Goal: Transaction & Acquisition: Download file/media

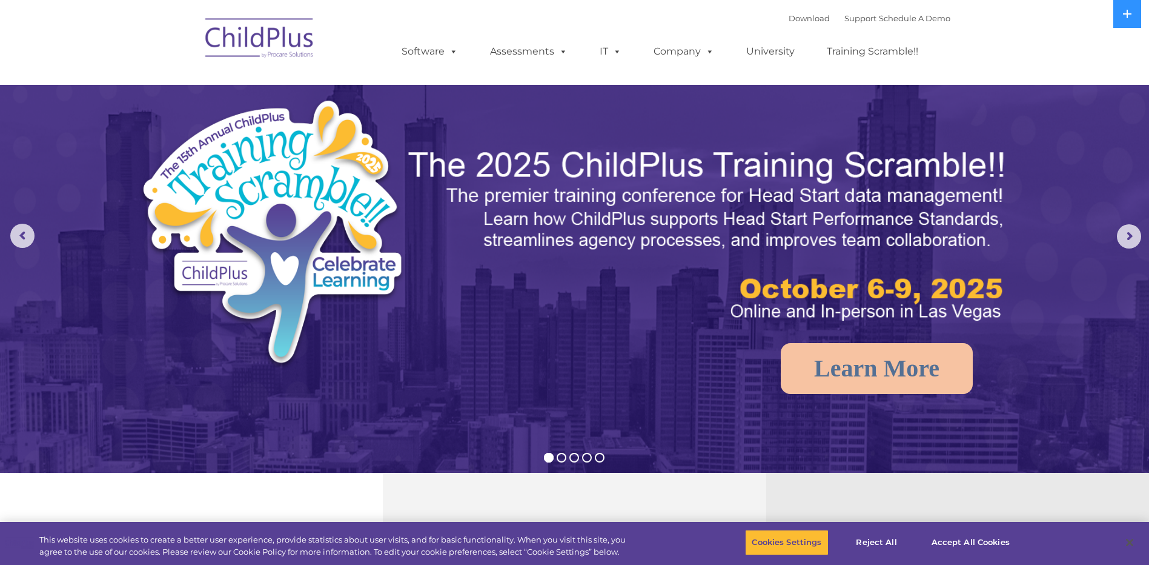
select select "MEDIUM"
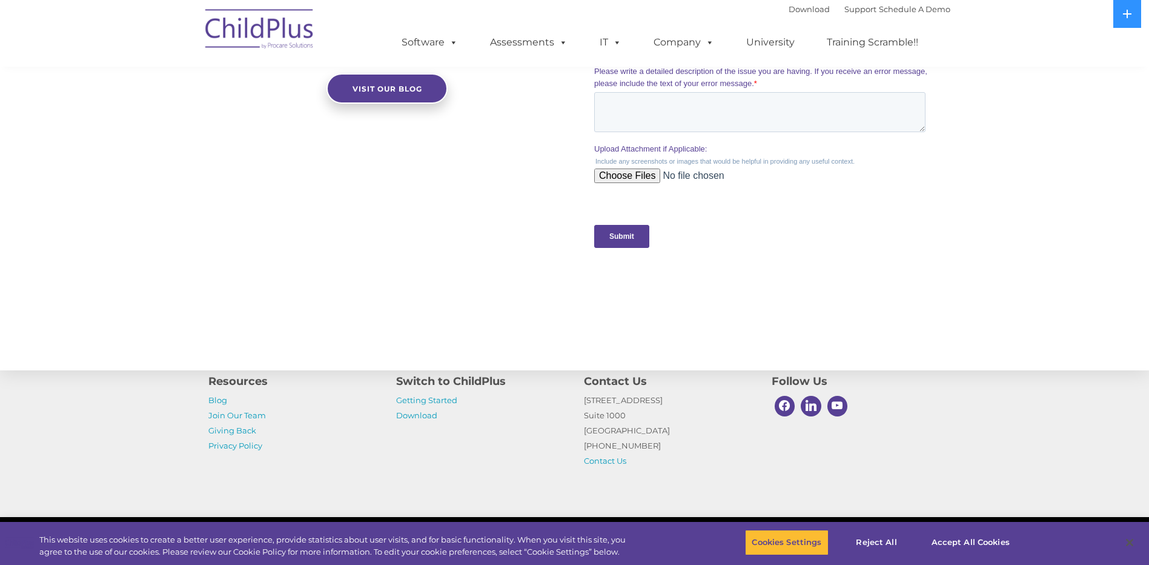
scroll to position [1165, 0]
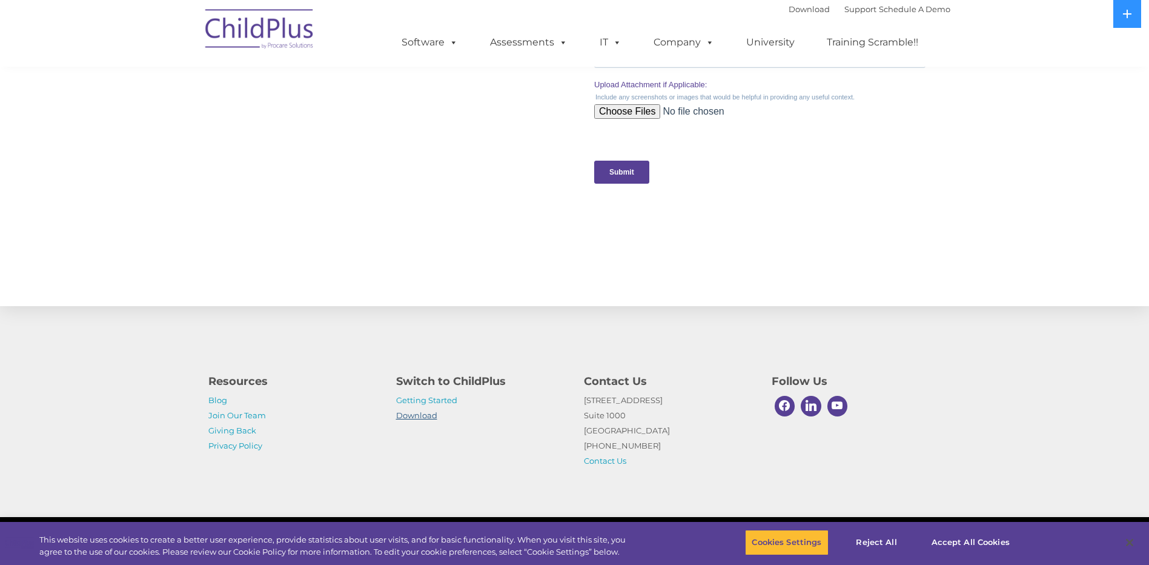
click at [417, 414] on link "Download" at bounding box center [416, 415] width 41 height 10
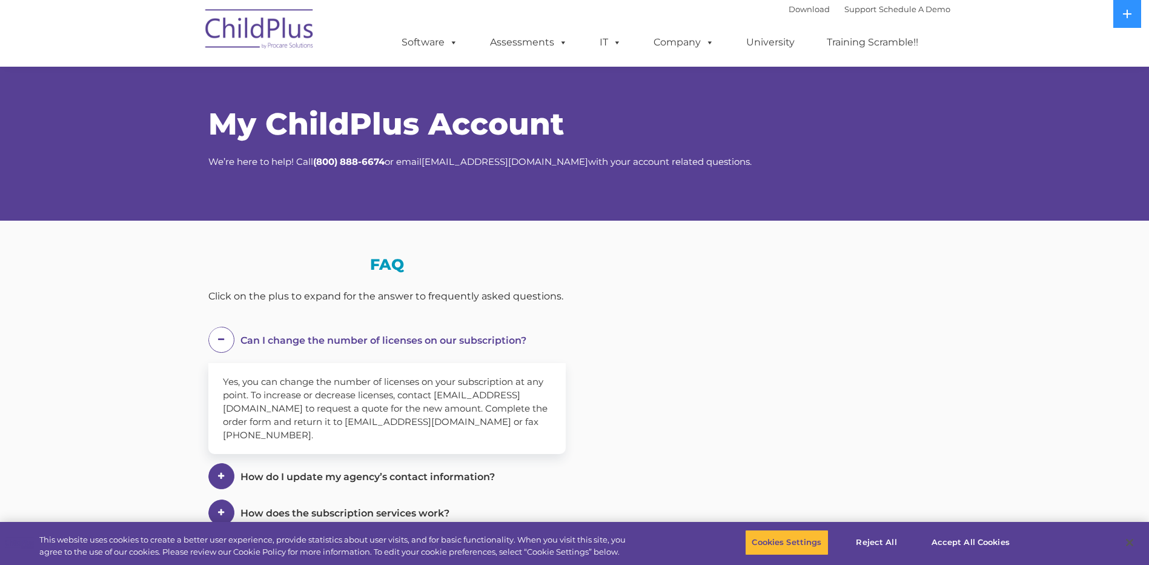
scroll to position [589, 0]
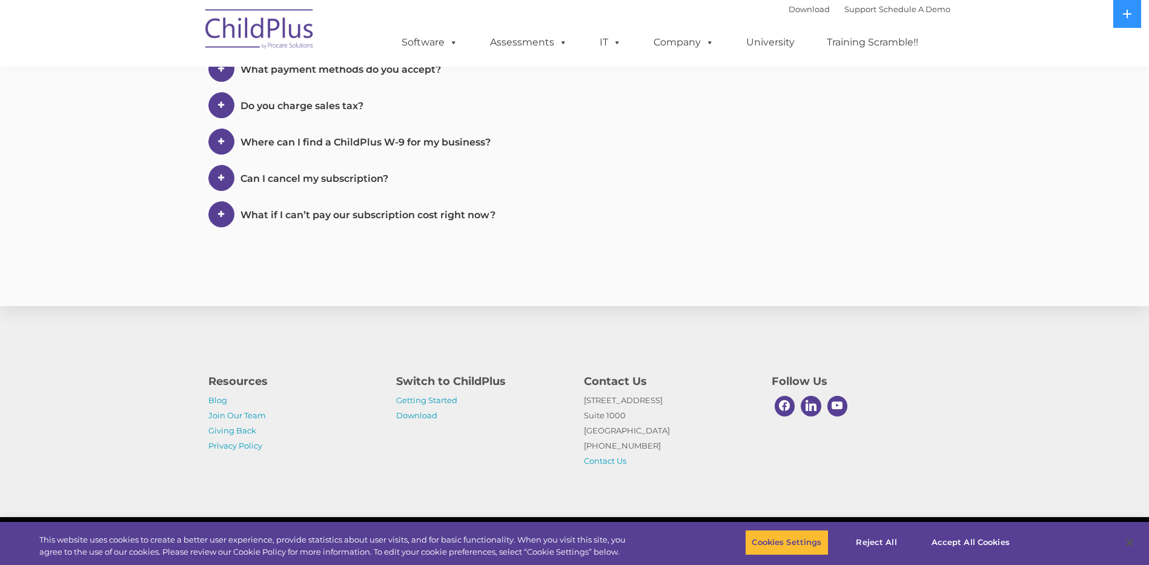
select select "MEDIUM"
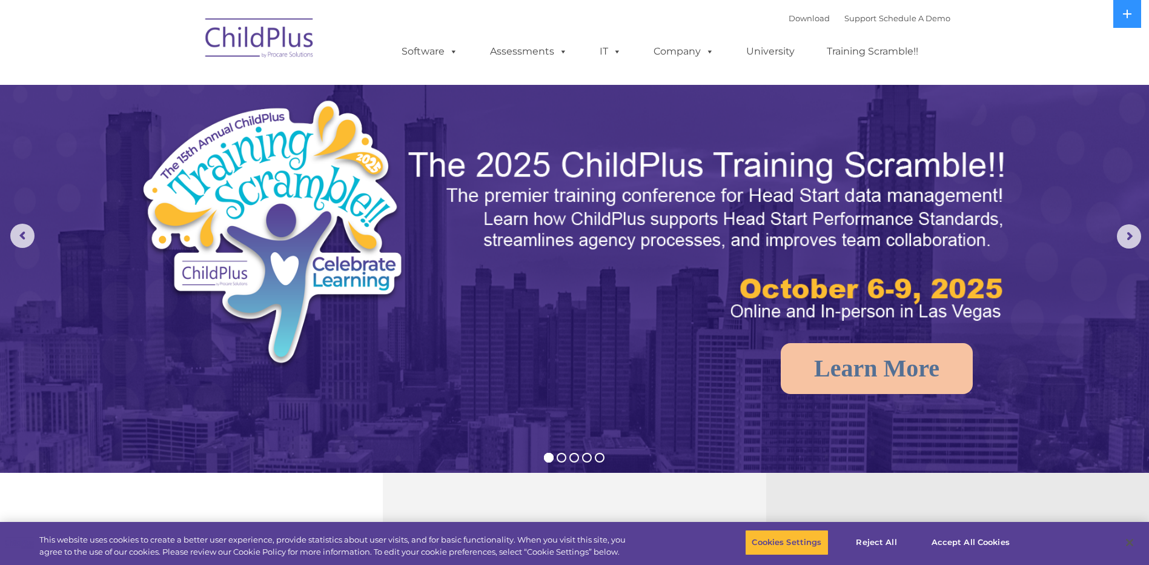
select select "MEDIUM"
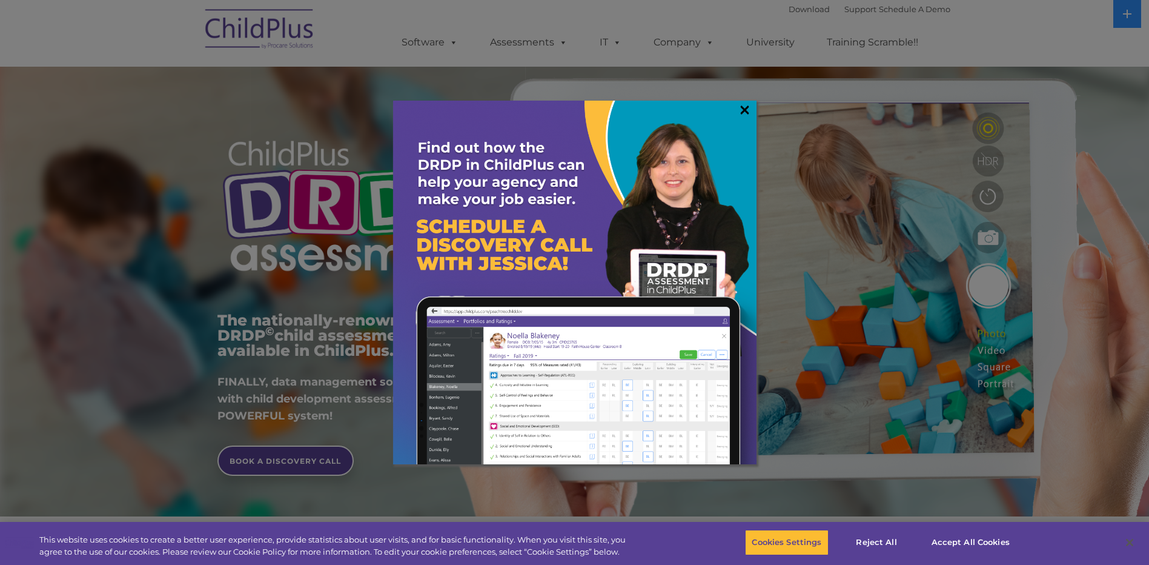
click at [748, 111] on link "×" at bounding box center [745, 110] width 14 height 12
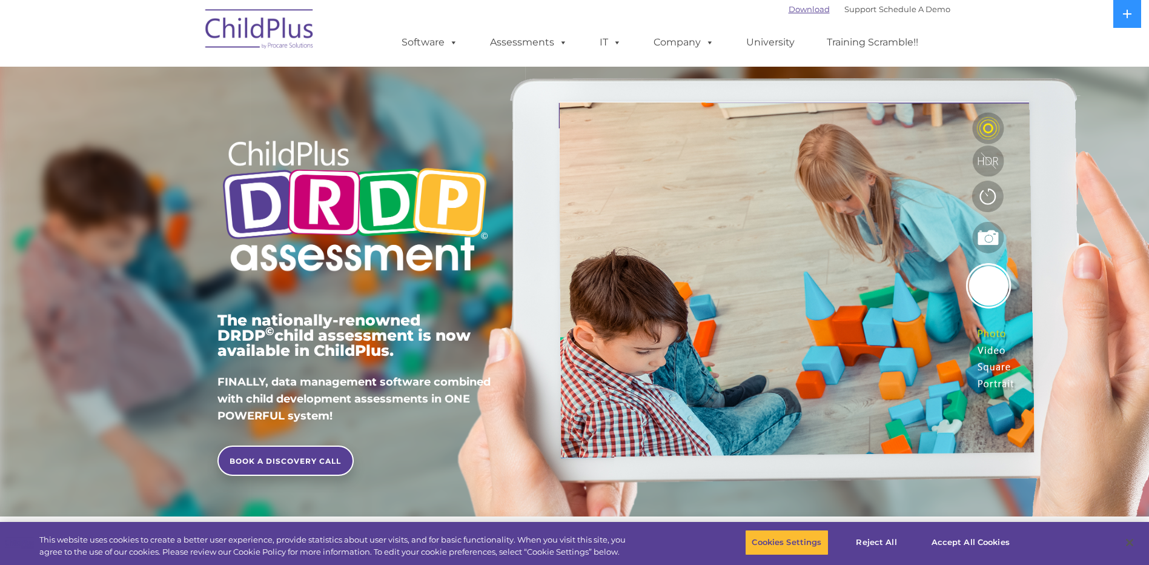
click at [789, 12] on link "Download" at bounding box center [809, 9] width 41 height 10
